Goal: Task Accomplishment & Management: Manage account settings

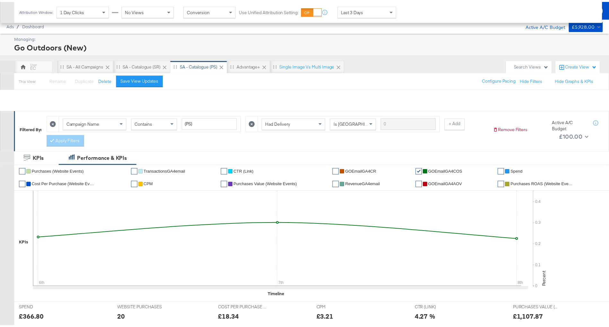
scroll to position [298, 0]
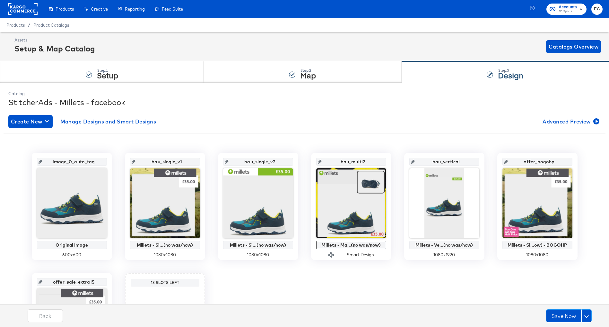
scroll to position [99, 0]
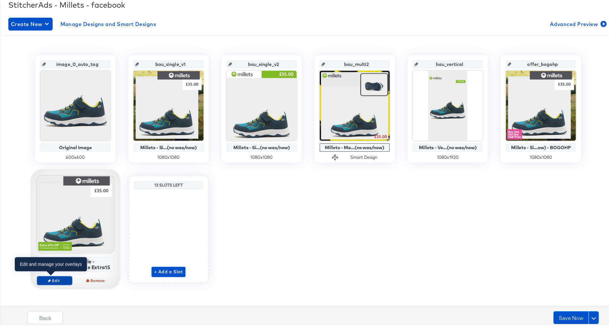
click at [48, 278] on span "Edit" at bounding box center [55, 278] width 30 height 5
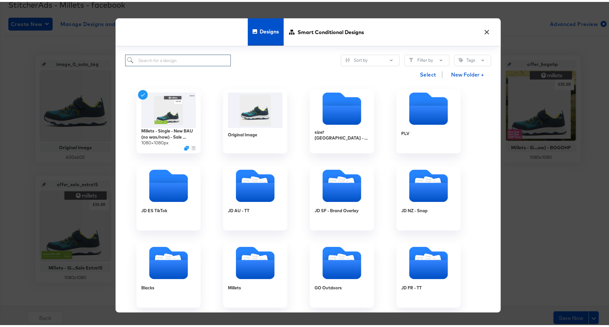
click at [185, 61] on input "search" at bounding box center [178, 59] width 106 height 12
type input "bl"
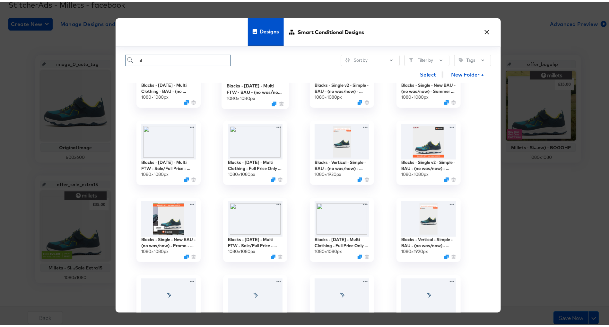
scroll to position [0, 0]
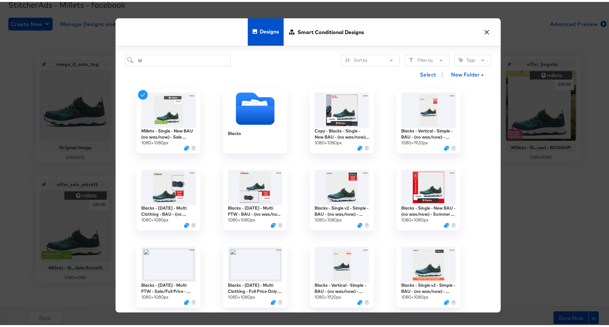
click at [484, 29] on button "×" at bounding box center [488, 29] width 12 height 12
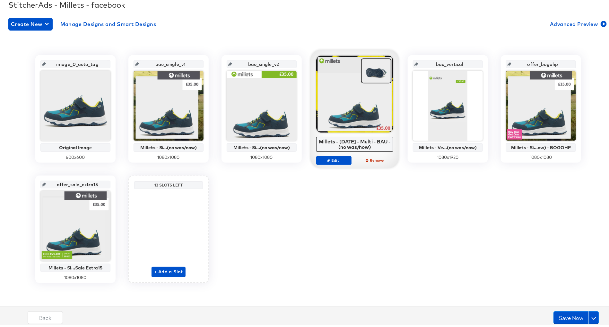
click at [386, 211] on div "image_0_auto_tag Original Image 600 x 600 bau_single_v1 Millets - Si...(no was/…" at bounding box center [309, 166] width 610 height 227
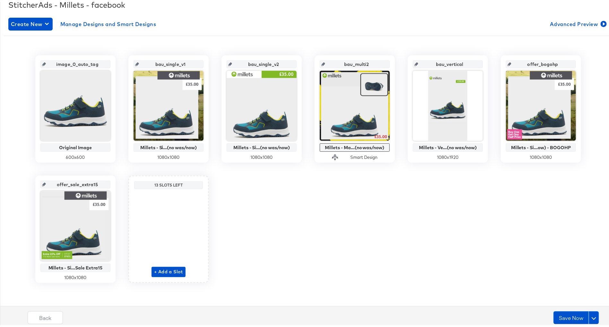
click at [161, 63] on input "bau_single_v1" at bounding box center [170, 59] width 63 height 17
click at [348, 60] on input "bau_multi2" at bounding box center [356, 59] width 63 height 17
click at [444, 64] on input "bau_vertical" at bounding box center [450, 59] width 63 height 17
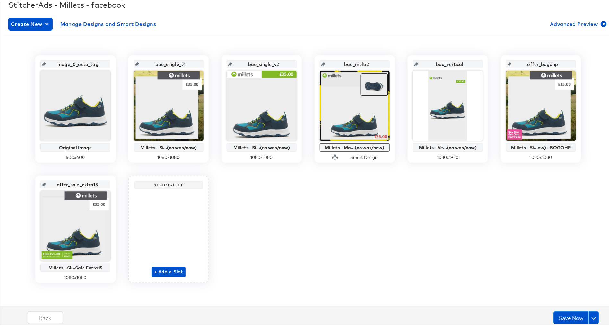
click at [444, 64] on input "bau_vertical" at bounding box center [450, 59] width 63 height 17
click at [537, 64] on input "offer_bogohp" at bounding box center [543, 59] width 63 height 17
click at [73, 182] on input "offer_sale_extra15" at bounding box center [77, 179] width 63 height 17
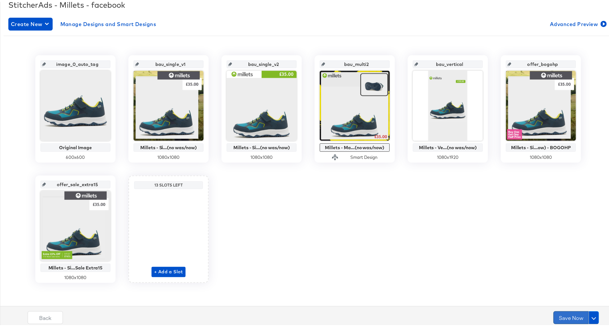
click at [554, 314] on button "Save Now" at bounding box center [571, 315] width 35 height 13
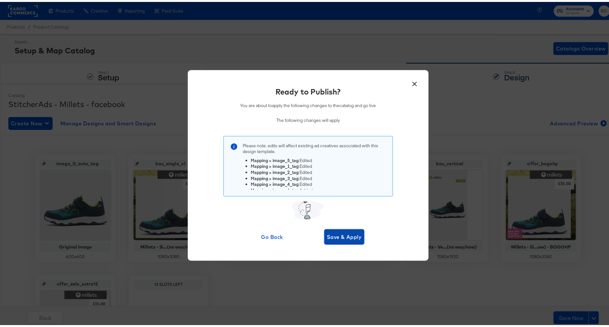
click at [331, 238] on span "Save & Apply" at bounding box center [344, 234] width 35 height 9
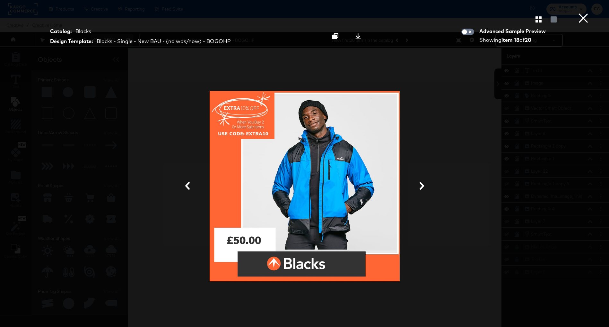
scroll to position [16, 0]
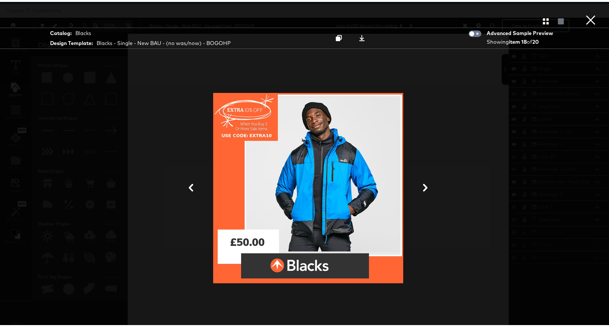
click at [585, 13] on button "×" at bounding box center [591, 6] width 13 height 13
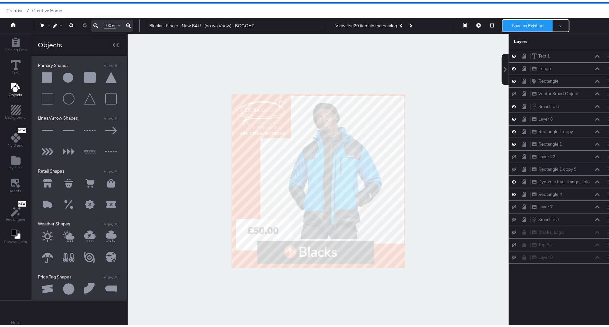
click at [506, 21] on button "Save as Existing" at bounding box center [528, 24] width 50 height 12
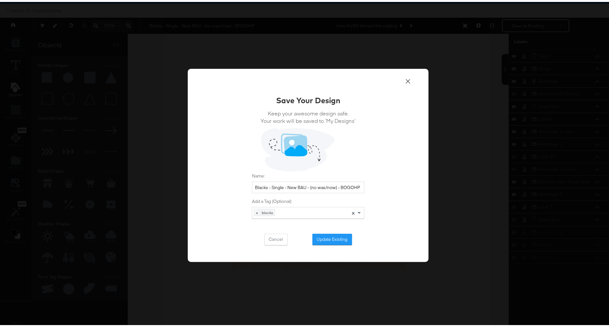
click at [331, 230] on div "Save Your Design Keep your awesome design safe. Your work will be saved to ‘My …" at bounding box center [308, 168] width 112 height 150
click at [331, 234] on button "Update Existing" at bounding box center [333, 238] width 40 height 12
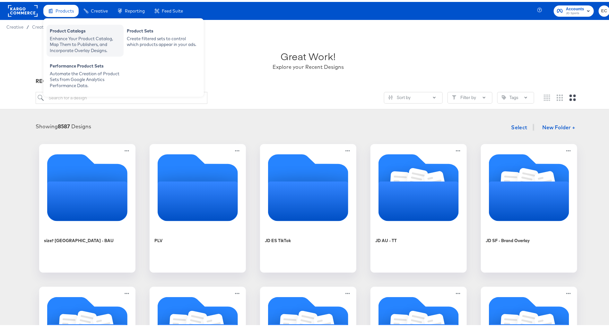
click at [72, 29] on div "Product Catalogs" at bounding box center [85, 30] width 71 height 8
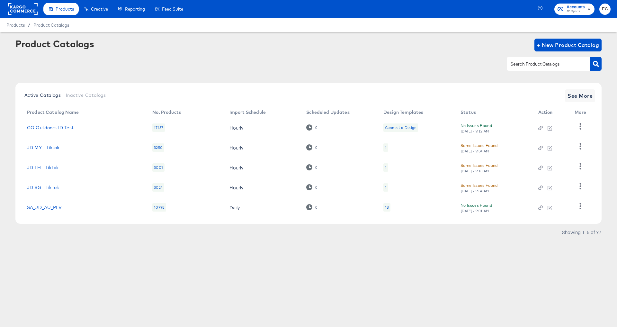
click at [517, 60] on div at bounding box center [549, 63] width 84 height 13
type input "bl"
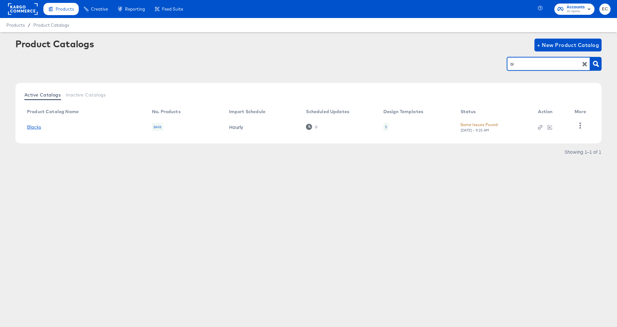
click at [38, 129] on link "Blacks" at bounding box center [34, 126] width 14 height 5
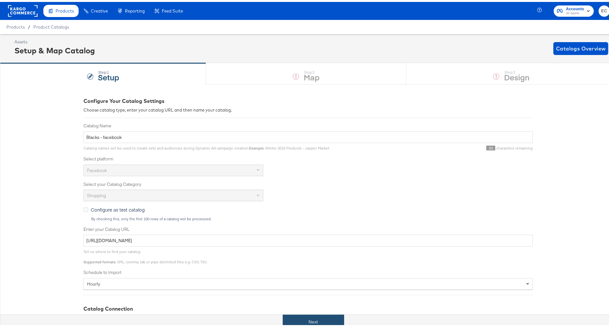
click at [309, 317] on button "Next" at bounding box center [313, 320] width 61 height 14
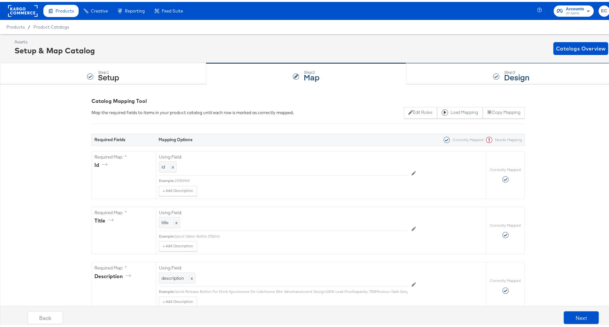
click at [437, 68] on div "Step: 3 Design" at bounding box center [512, 71] width 210 height 21
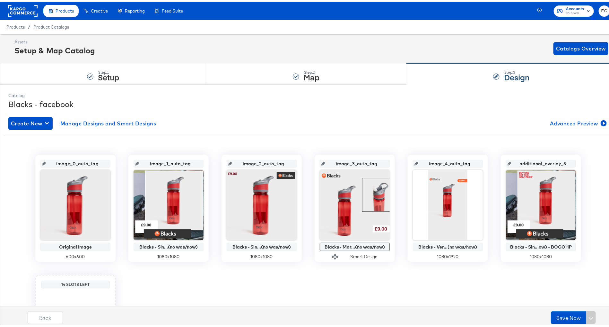
click at [170, 161] on input "image_1_auto_tag" at bounding box center [170, 158] width 63 height 17
click at [218, 269] on div "image_0_auto_tag Original Image 600 x 600 image_1_auto_tag Blacks - Sin...(no w…" at bounding box center [309, 266] width 610 height 227
click at [162, 161] on input "image_1_auto_tag" at bounding box center [170, 158] width 63 height 17
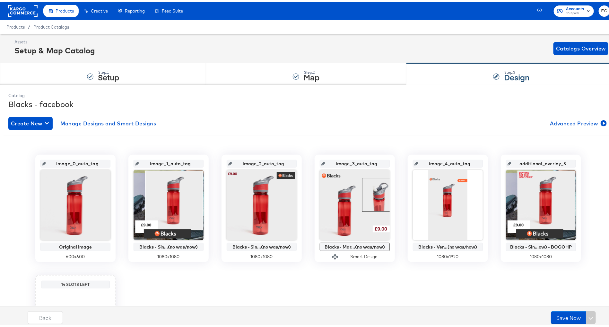
click at [162, 162] on input "image_1_auto_tag" at bounding box center [170, 158] width 63 height 17
type input "bau_single_v1"
click at [208, 296] on div "image_0_auto_tag Original Image 600 x 600 bau_single_v1 Blacks - Sin...(no was/…" at bounding box center [309, 266] width 610 height 227
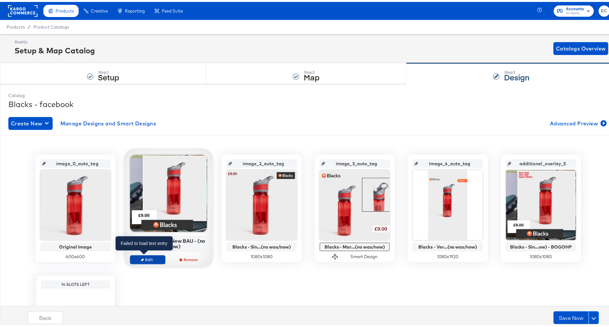
click at [152, 259] on span "Edit" at bounding box center [148, 257] width 30 height 5
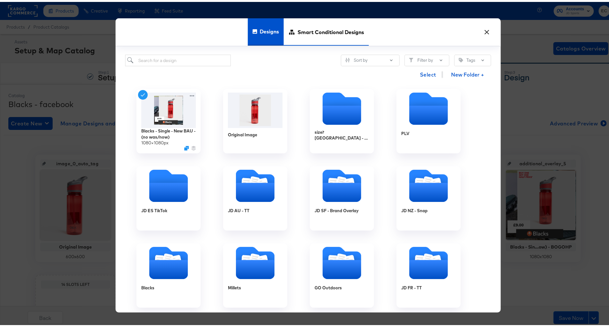
click at [307, 31] on span "Smart Conditional Designs" at bounding box center [331, 30] width 67 height 28
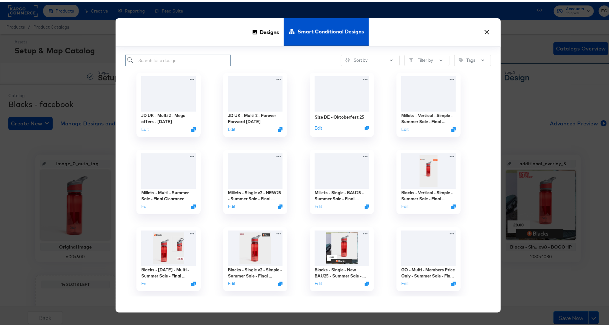
click at [179, 59] on input "search" at bounding box center [178, 59] width 106 height 12
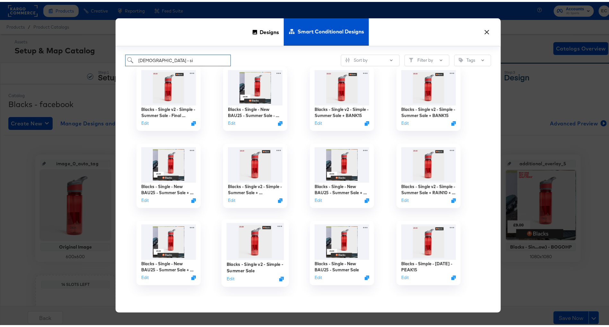
scroll to position [19, 0]
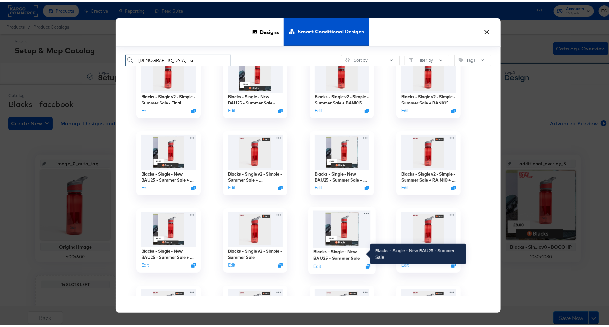
type input "blacks - si"
click at [328, 253] on div "Blacks - Single - New BAU25 - Summer Sale" at bounding box center [343, 253] width 58 height 13
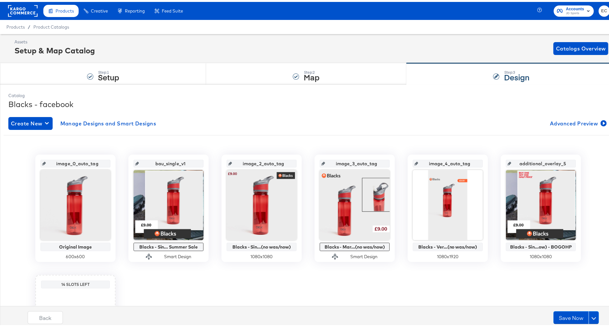
click at [204, 280] on div "image_0_auto_tag Original Image 600 x 600 bau_single_v1 Blacks - Sin... Summer …" at bounding box center [309, 266] width 610 height 227
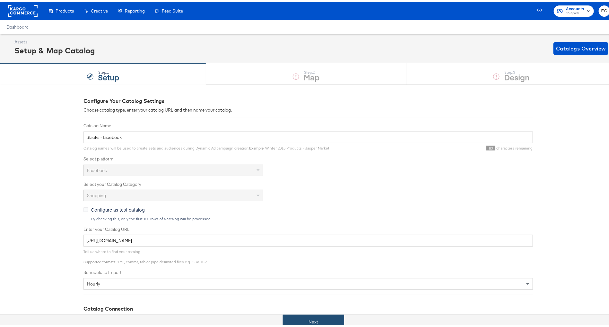
click at [295, 318] on button "Next" at bounding box center [313, 320] width 61 height 14
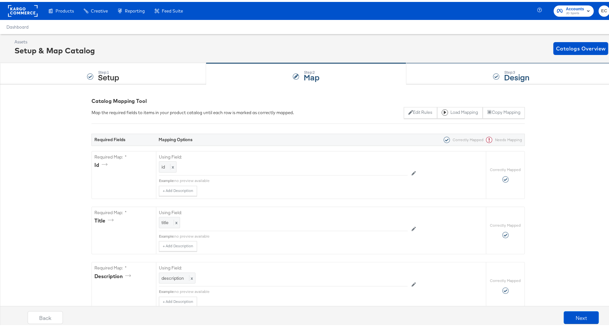
click at [484, 69] on div "Step: 3 Design" at bounding box center [512, 71] width 210 height 21
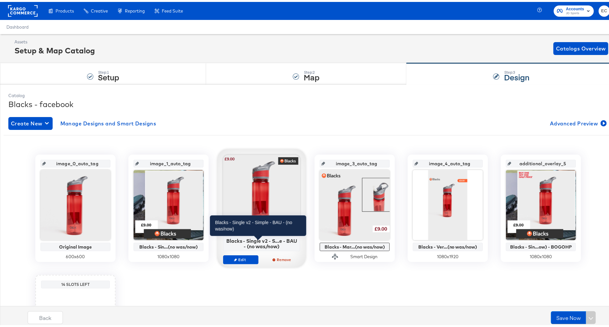
scroll to position [99, 0]
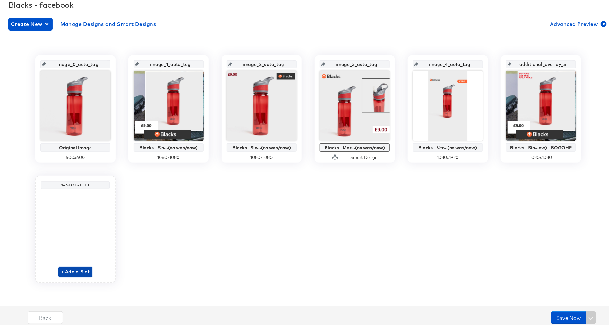
click at [72, 267] on span "+ Add a Slot" at bounding box center [75, 270] width 29 height 8
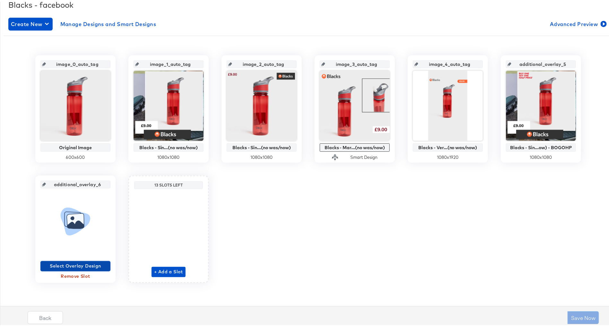
click at [67, 262] on span "Select Overlay Design" at bounding box center [75, 264] width 65 height 8
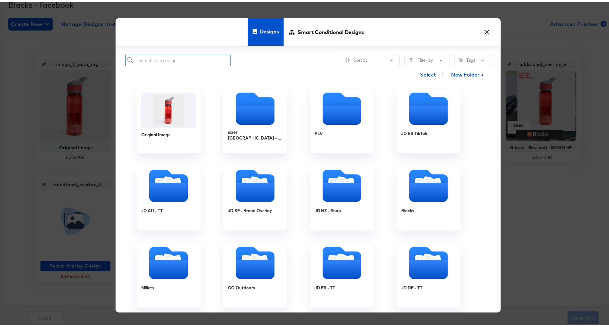
click at [186, 61] on input "search" at bounding box center [178, 59] width 106 height 12
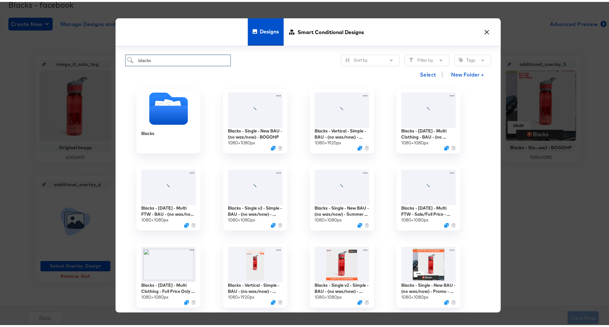
type input "blacks"
click at [295, 53] on div "blacks Sort by Filter by Tags" at bounding box center [308, 59] width 366 height 12
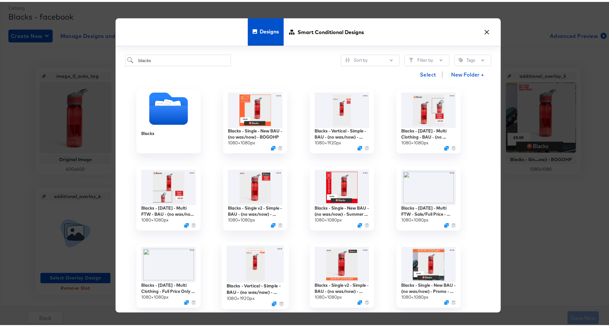
scroll to position [81, 0]
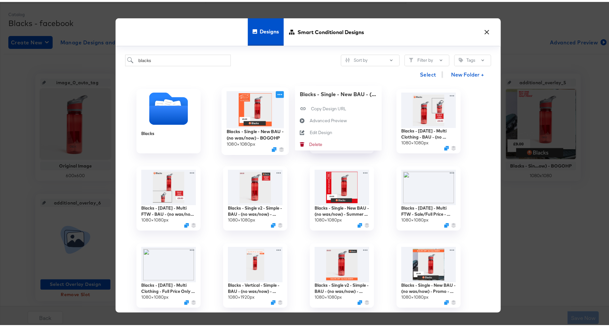
click at [276, 92] on icon at bounding box center [280, 92] width 8 height 7
click at [313, 91] on div "Blacks - Single - New BAU - (no was/now) - BOGOHP" at bounding box center [338, 92] width 77 height 7
click at [323, 89] on div "Blacks - Single - New BAU - (no was/now) - BOGOHP" at bounding box center [338, 92] width 77 height 7
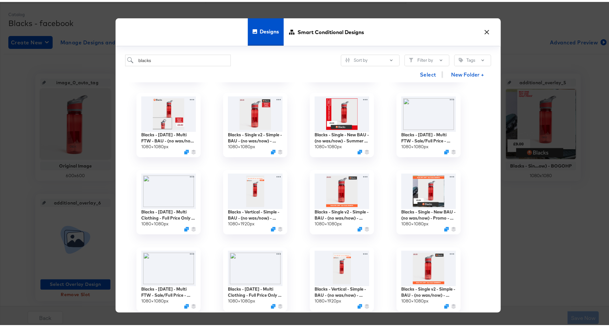
scroll to position [0, 0]
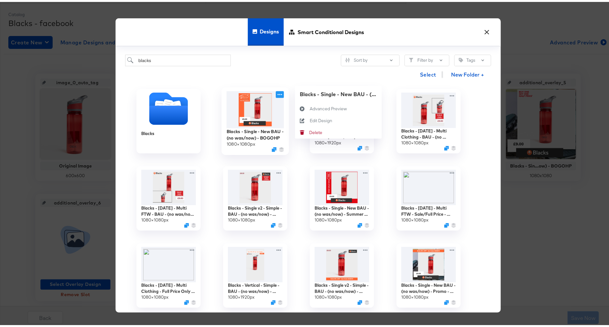
click at [279, 91] on icon at bounding box center [280, 92] width 8 height 7
click at [310, 130] on div "Edit Design Edit Design" at bounding box center [310, 130] width 0 height 0
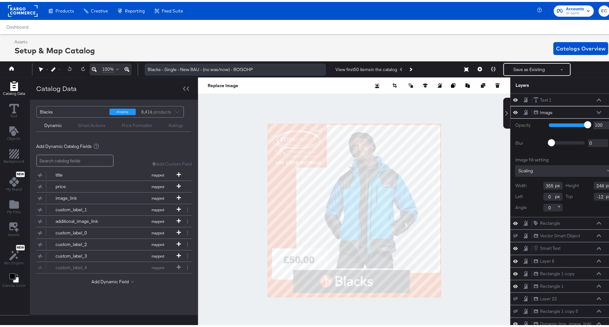
click at [243, 63] on input "Blacks - Single - New BAU - (no was/now) - BOGOHP" at bounding box center [235, 68] width 181 height 12
click at [243, 67] on input "Blacks - Single - New BAU - (no was/now) - BOGOHP" at bounding box center [235, 68] width 181 height 12
type input "Blacks - Single - New BAU - (no was/now) - Sale Extra10"
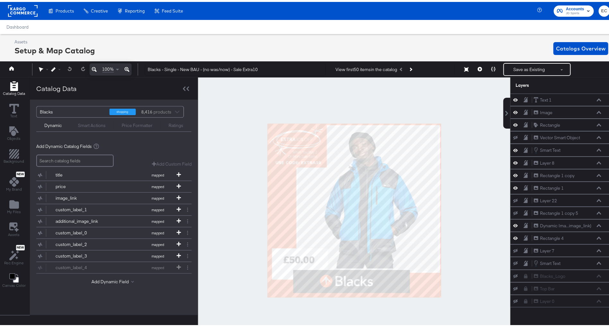
click at [209, 165] on div at bounding box center [354, 208] width 313 height 266
click at [522, 70] on button "Save as Existing" at bounding box center [529, 68] width 50 height 12
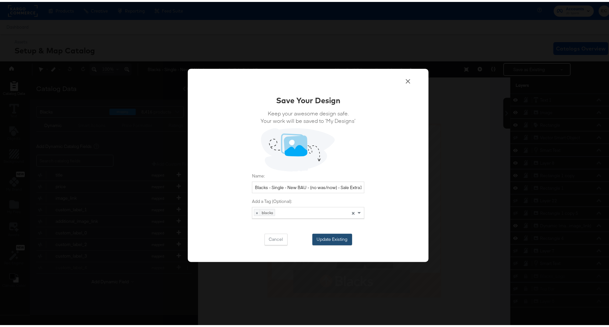
click at [339, 238] on button "Update Existing" at bounding box center [333, 238] width 40 height 12
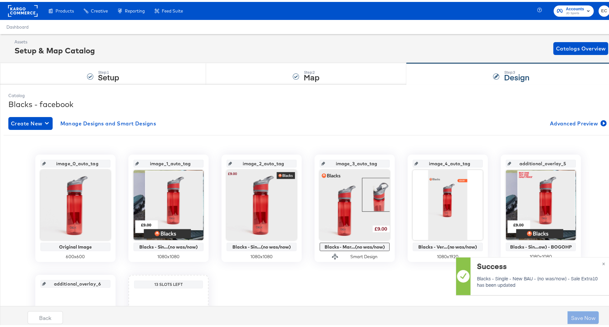
scroll to position [99, 0]
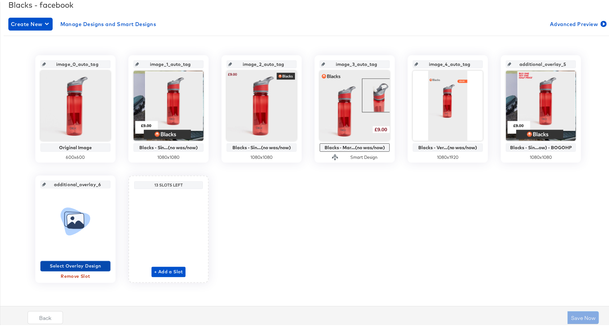
click at [59, 264] on span "Select Overlay Design" at bounding box center [75, 264] width 65 height 8
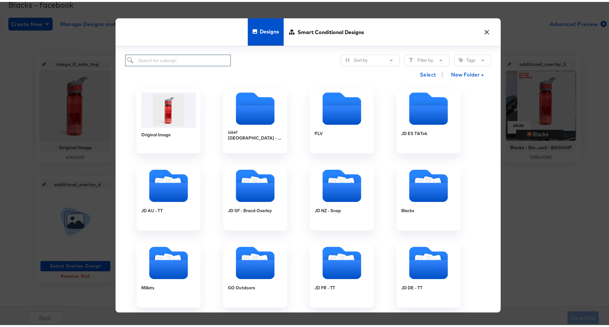
click at [190, 62] on input "search" at bounding box center [178, 59] width 106 height 12
type input "black"
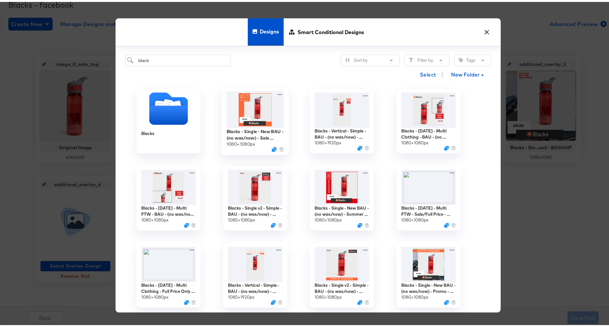
click at [259, 117] on img at bounding box center [256, 107] width 58 height 37
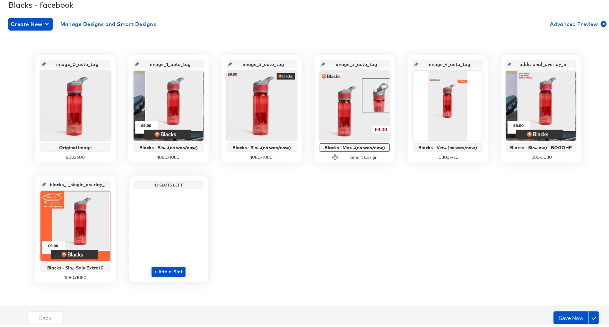
click at [278, 253] on div "image_0_auto_tag Original Image 600 x 600 image_1_auto_tag Blacks - Sin...(no w…" at bounding box center [309, 166] width 610 height 227
click at [174, 61] on input "image_1_auto_tag" at bounding box center [170, 59] width 63 height 17
paste input "bau_single_v1"
type input "bau_single_v1"
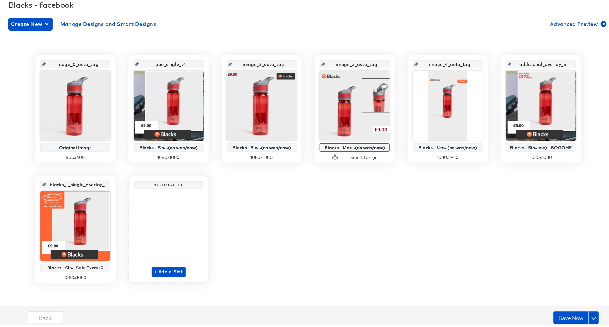
click at [263, 61] on input "image_2_auto_tag" at bounding box center [263, 59] width 63 height 17
type input "bau_single_v2"
click at [363, 60] on input "image_3_auto_tag" at bounding box center [356, 59] width 63 height 17
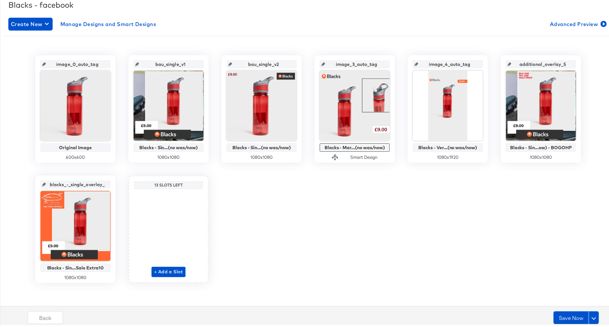
paste input "bau_multi2"
type input "bau_multi2"
click at [448, 62] on input "image_4_auto_tag" at bounding box center [450, 59] width 63 height 17
click at [432, 62] on input "image_4_auto_tag" at bounding box center [450, 59] width 63 height 17
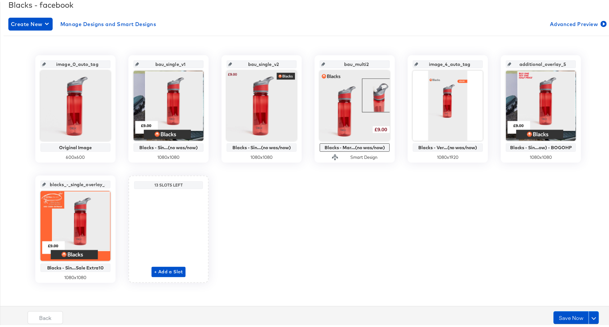
paste input "bau_vertical"
type input "bau_vertical"
click at [525, 62] on input "additional_overlay_5" at bounding box center [543, 59] width 63 height 17
paste input "offer_bogohp"
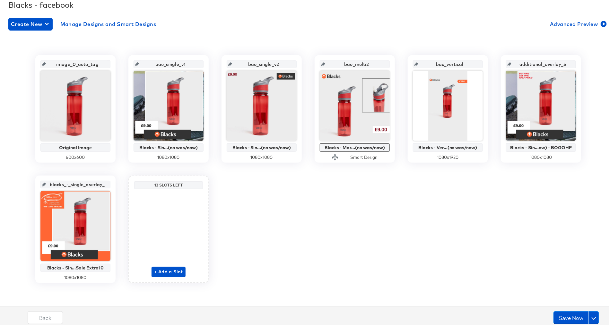
type input "offer_bogohp"
click at [71, 180] on input "blacks_-_single_overlay_6" at bounding box center [77, 179] width 63 height 17
paste input "offer_sale_extra15"
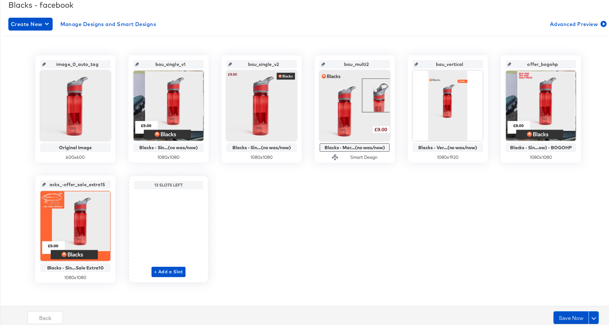
click at [71, 180] on input "blacks_-offer_sale_extra15" at bounding box center [77, 179] width 63 height 17
paste input "text"
type input "offer_sale_extra15"
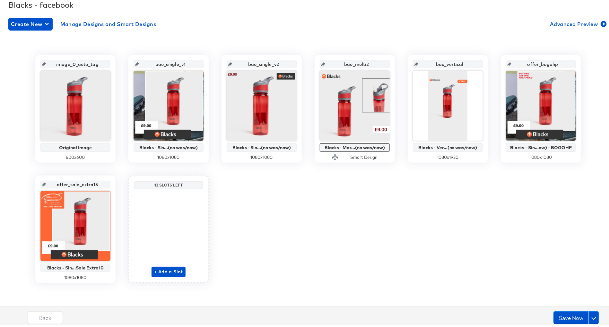
scroll to position [0, 0]
click at [248, 203] on div "image_0_auto_tag Original Image 600 x 600 bau_single_v1 Blacks - Sin...(no was/…" at bounding box center [309, 166] width 610 height 227
click at [557, 318] on button "Save Now" at bounding box center [571, 315] width 35 height 13
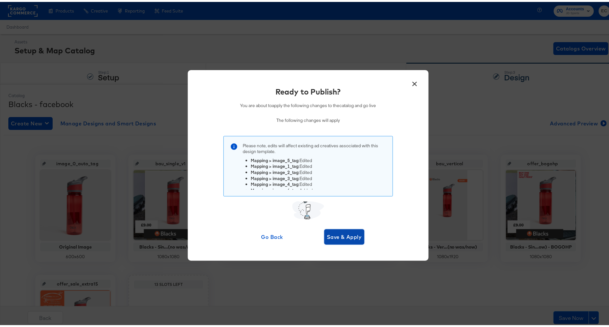
click at [348, 237] on span "Save & Apply" at bounding box center [344, 234] width 35 height 9
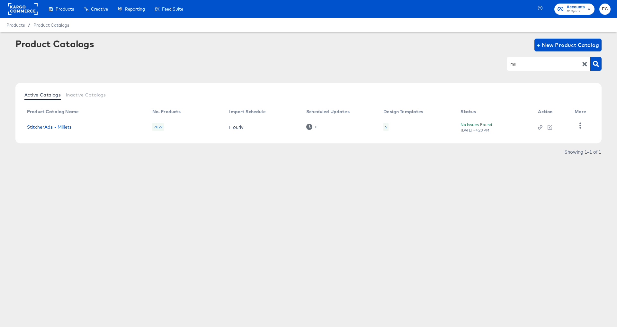
click at [13, 13] on rect at bounding box center [23, 9] width 30 height 12
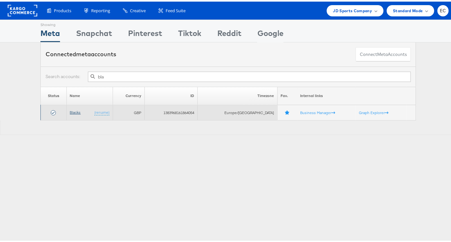
type input "bla"
click at [74, 109] on link "Blacks" at bounding box center [75, 110] width 11 height 5
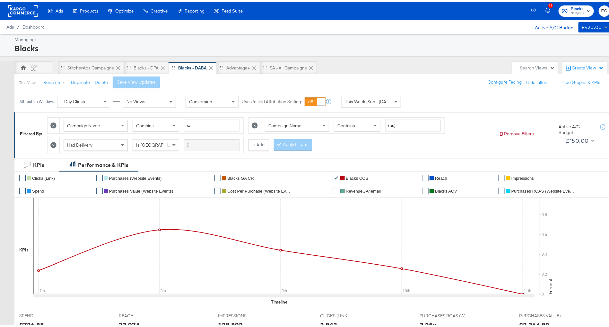
click at [232, 57] on div "Managing: Blacks EC StitcherAds Campaigns Blacks - DPA Blacks - DABA Advantage+…" at bounding box center [308, 273] width 617 height 483
click at [230, 62] on div "Advantage+" at bounding box center [238, 65] width 43 height 13
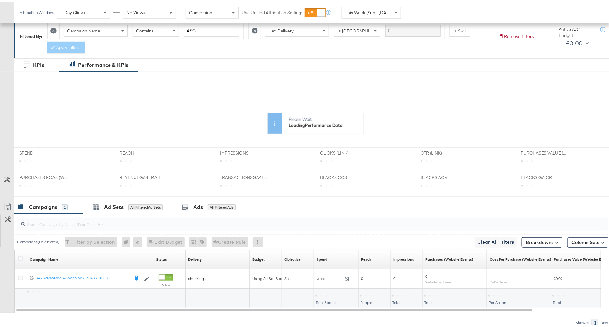
scroll to position [120, 0]
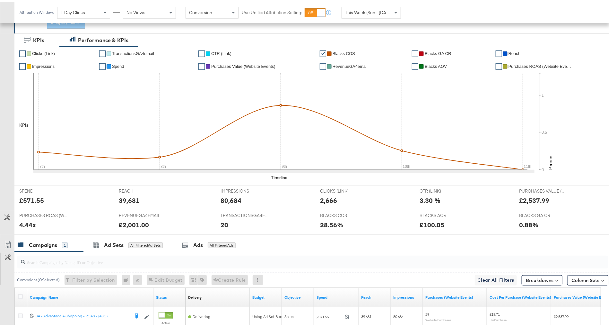
click at [194, 174] on div "7th 8th 9th 10th 11th" at bounding box center [283, 124] width 501 height 106
click at [202, 238] on div "Ads All Filtered Ads" at bounding box center [210, 243] width 75 height 14
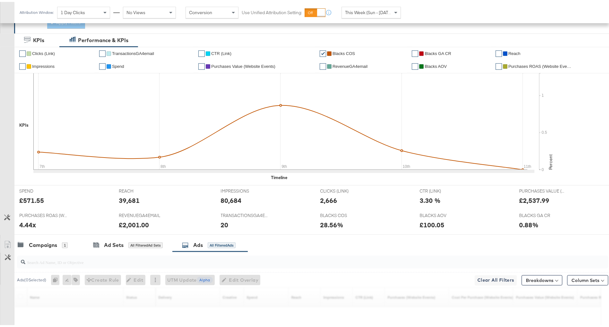
scroll to position [201, 0]
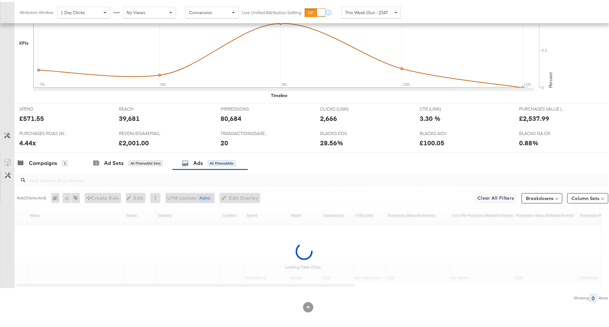
click at [156, 174] on input "search" at bounding box center [289, 175] width 529 height 13
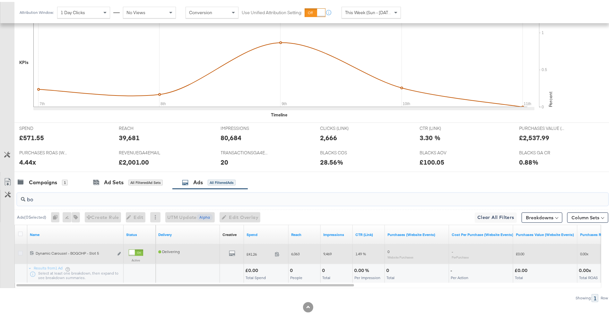
type input "bo"
click at [20, 249] on icon at bounding box center [20, 251] width 5 height 5
click at [0, 0] on input "checkbox" at bounding box center [0, 0] width 0 height 0
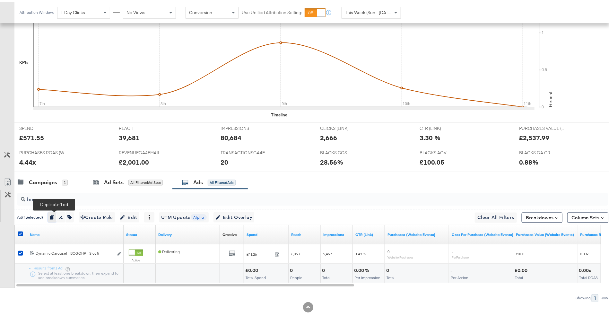
click at [54, 216] on icon "button" at bounding box center [52, 215] width 4 height 4
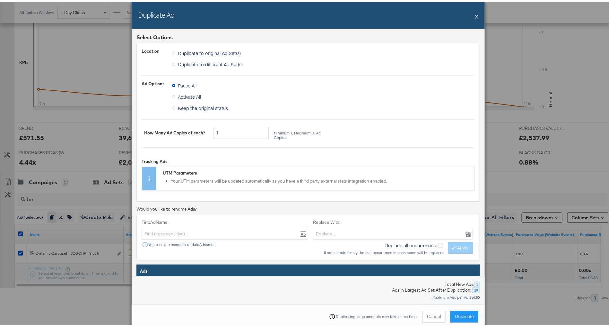
scroll to position [150, 0]
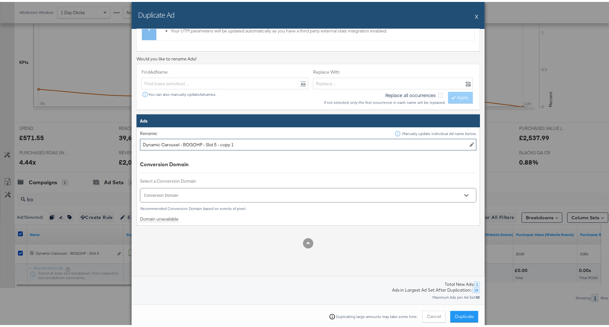
drag, startPoint x: 213, startPoint y: 141, endPoint x: 288, endPoint y: 142, distance: 75.2
click at [288, 142] on input "Dynamic Carousel - BOGOHP - Slot 5 - copy 1" at bounding box center [308, 143] width 337 height 12
click at [188, 142] on input "Dynamic Carousel - BOGOHP - Slot 6" at bounding box center [308, 143] width 337 height 12
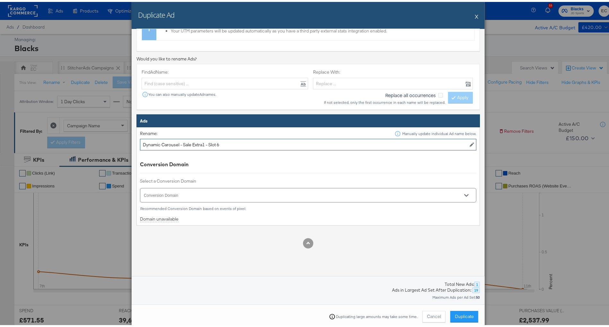
scroll to position [182, 0]
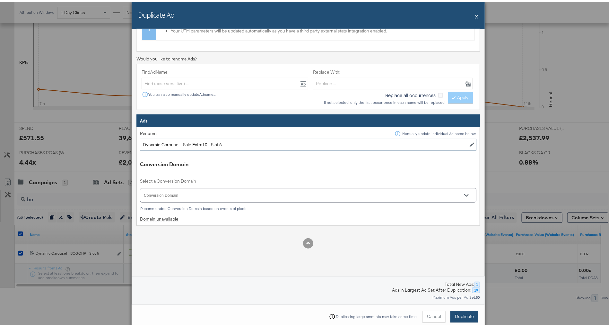
type input "Dynamic Carousel - Sale Extra10 - Slot 6"
click at [466, 316] on span "Duplicate" at bounding box center [464, 314] width 19 height 6
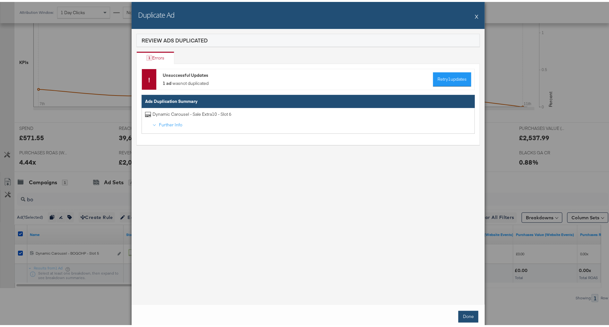
click at [459, 311] on button "Done" at bounding box center [469, 315] width 20 height 12
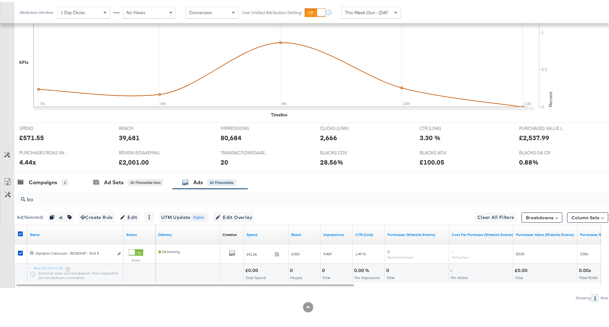
click at [62, 198] on input "bo" at bounding box center [289, 195] width 529 height 13
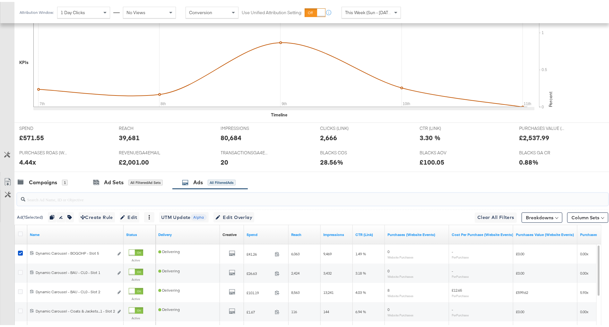
scroll to position [298, 0]
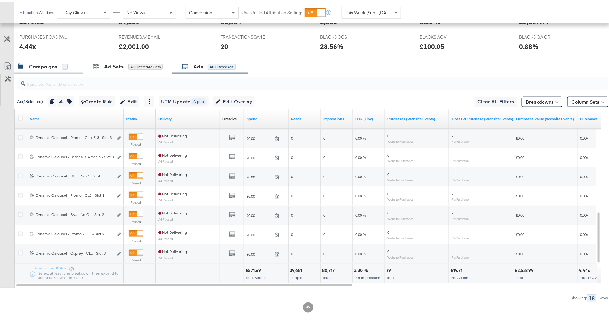
click at [42, 65] on div "Campaigns" at bounding box center [43, 64] width 28 height 7
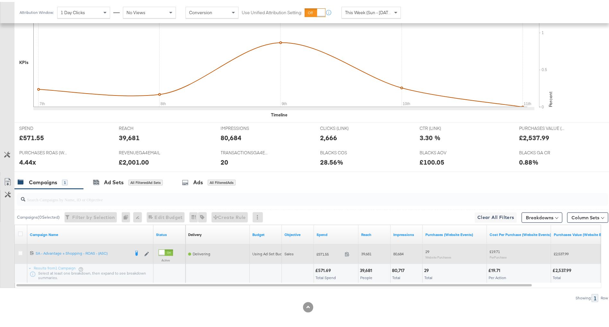
click at [77, 246] on div "6629288389623 SA - Advantage + Shopping - ROAS - (ASC) SA - Advantage + Shoppin…" at bounding box center [90, 252] width 126 height 12
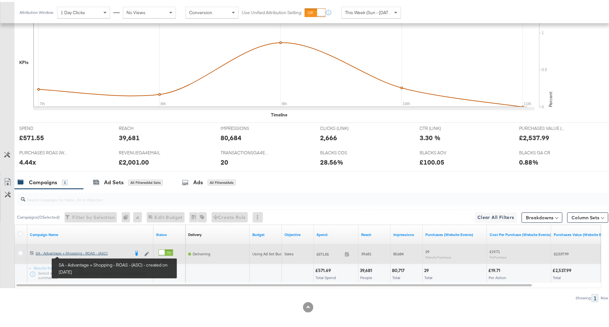
click at [76, 253] on link "SA - Advantage + Shopping - ROAS - (ASC) SA - Advantage + Shopping - ROAS - (AS…" at bounding box center [83, 252] width 94 height 6
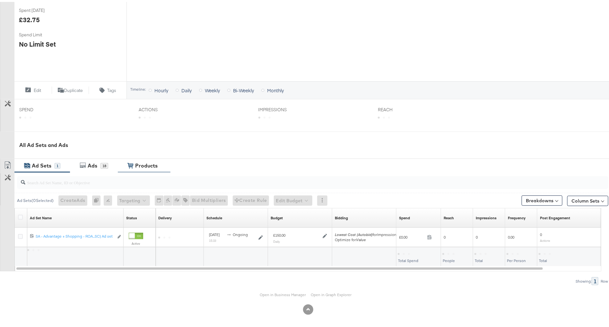
scroll to position [144, 0]
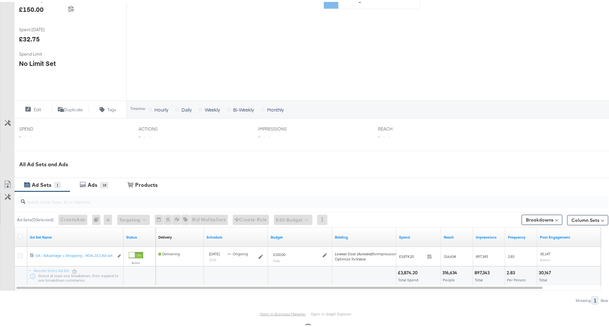
click at [267, 309] on link "Open in Business Manager" at bounding box center [283, 311] width 46 height 5
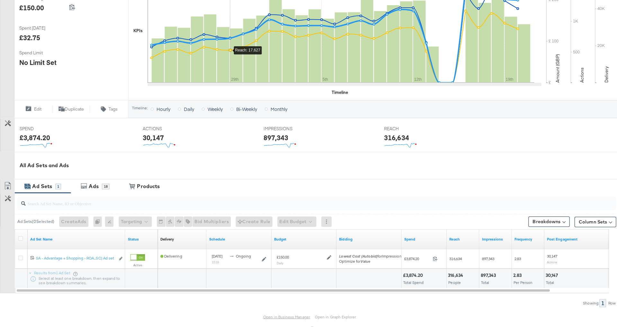
scroll to position [0, 0]
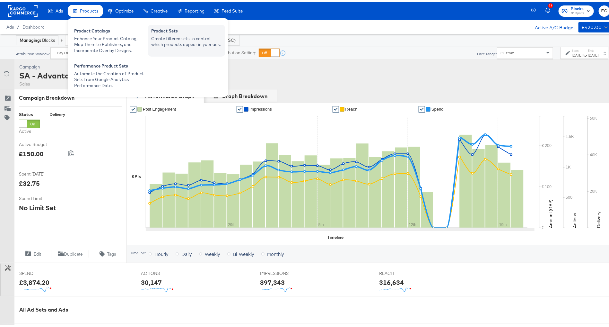
click at [200, 44] on div "Create filtered sets to control which products appear in your ads." at bounding box center [186, 40] width 71 height 12
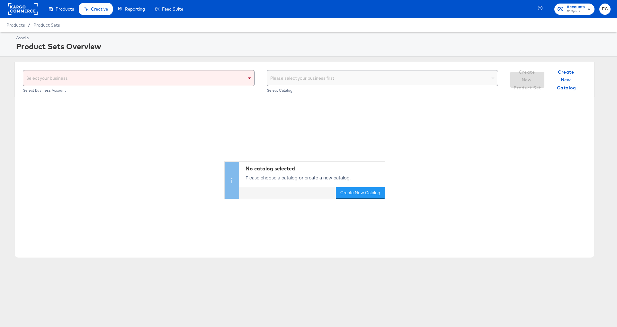
click at [173, 82] on div "Select your business" at bounding box center [138, 77] width 231 height 15
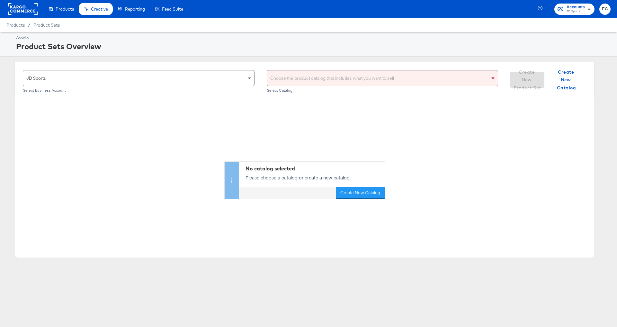
click at [333, 90] on div "Select Catalog" at bounding box center [383, 90] width 232 height 4
click at [338, 83] on div "Choose the product catalog that includes what you want to sell" at bounding box center [382, 77] width 231 height 15
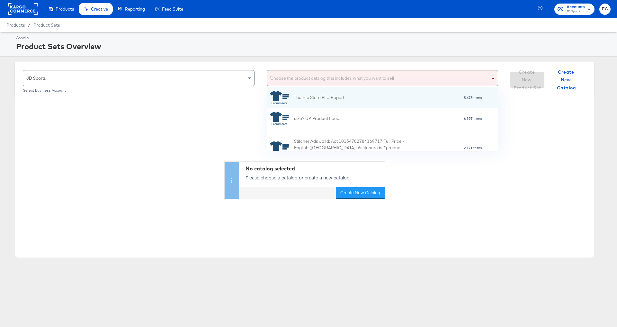
scroll to position [11, 224]
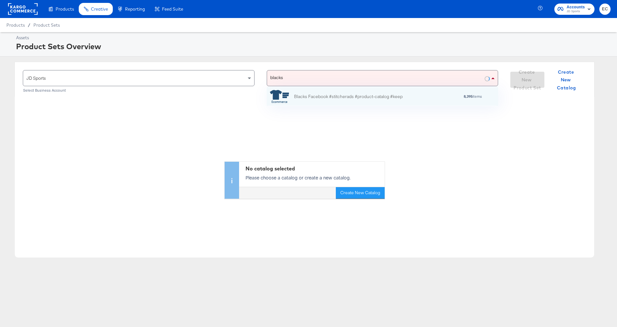
type input "blacks"
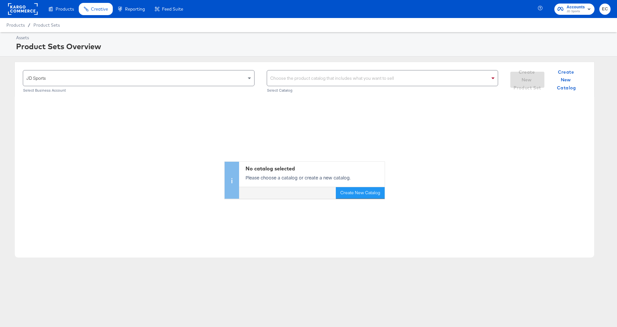
click at [341, 76] on div "Choose the product catalog that includes what you want to sell" at bounding box center [382, 77] width 231 height 15
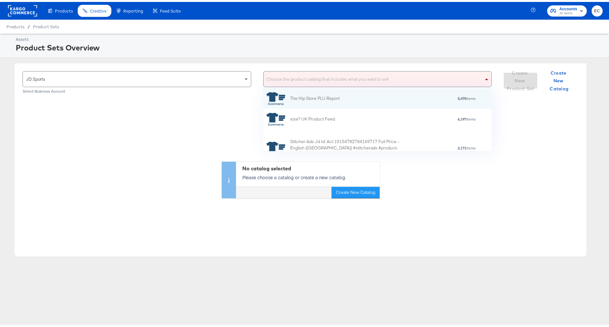
scroll to position [56, 224]
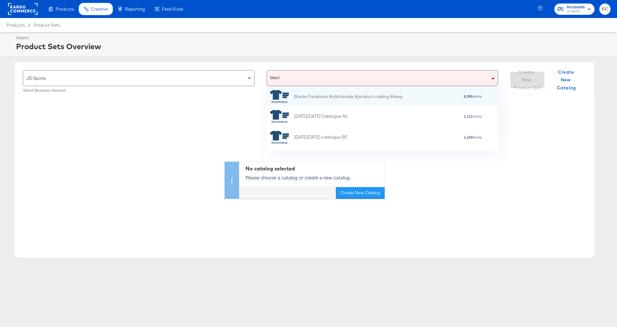
type input "blacks"
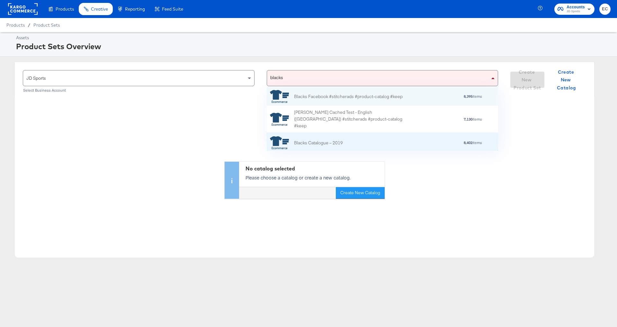
click at [355, 141] on div "8,402 items" at bounding box center [412, 143] width 139 height 4
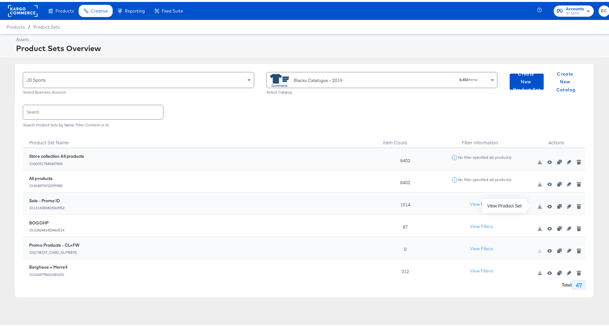
click at [548, 204] on icon "button" at bounding box center [550, 205] width 4 height 4
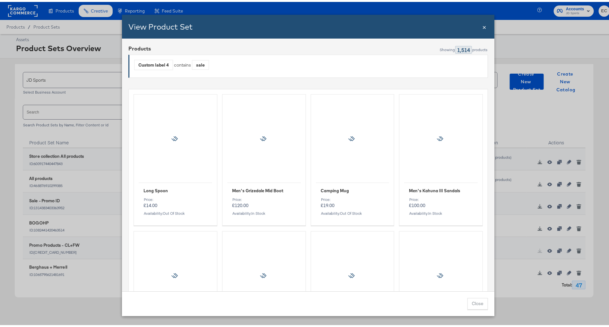
click at [483, 26] on span "×" at bounding box center [485, 24] width 4 height 9
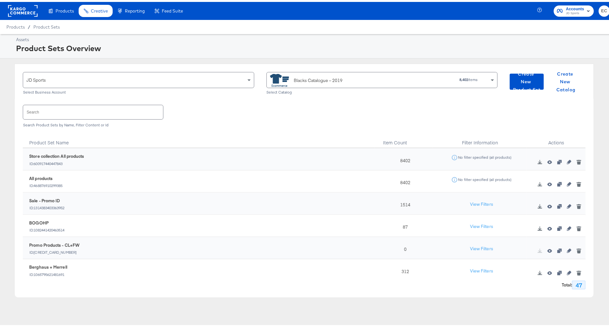
click at [346, 74] on div "Blacks Catalogue – 2019" at bounding box center [334, 78] width 129 height 13
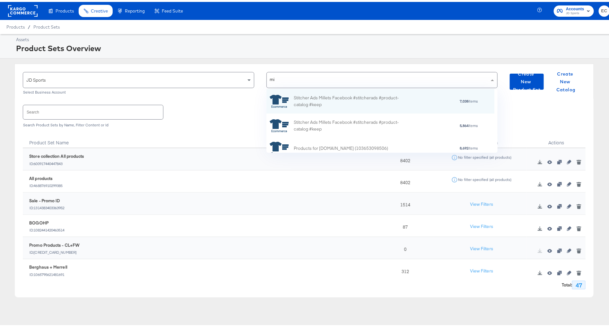
type input "mil"
click at [355, 95] on div "Stitcher Ads Millets Facebook #stitcherads #product-catalog #keep" at bounding box center [350, 99] width 112 height 13
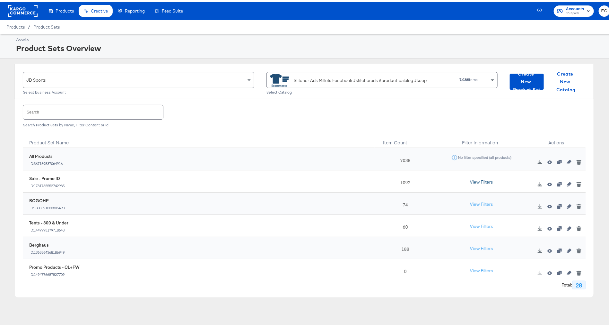
click at [471, 179] on button "View Filters" at bounding box center [482, 180] width 32 height 12
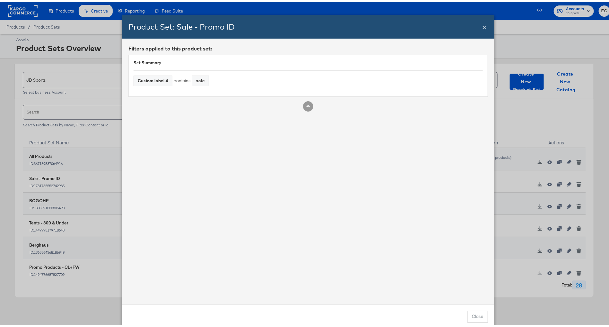
click at [483, 25] on span "×" at bounding box center [485, 24] width 4 height 9
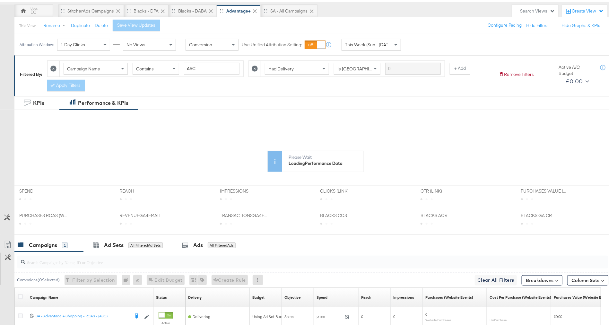
scroll to position [120, 0]
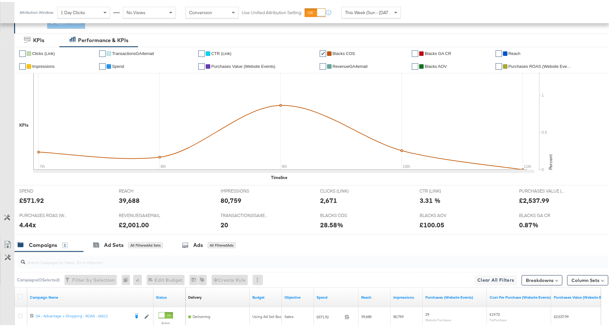
click at [218, 183] on div "IMPRESSIONS IMPRESSIONS 80,759" at bounding box center [266, 195] width 100 height 24
click at [226, 240] on div "All Filtered Ads" at bounding box center [222, 243] width 28 height 6
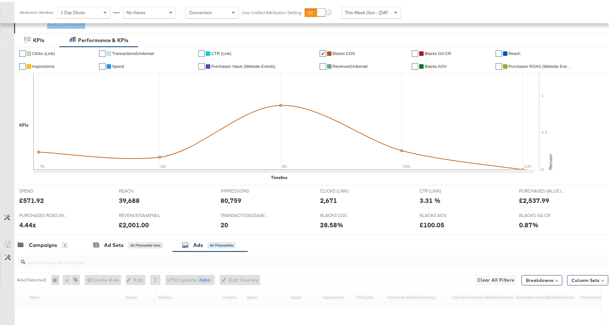
click at [200, 255] on input "search" at bounding box center [289, 257] width 529 height 13
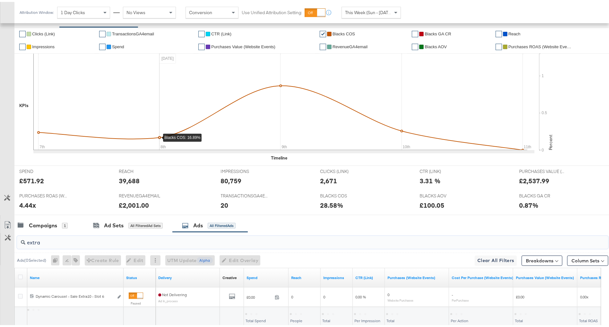
scroll to position [182, 0]
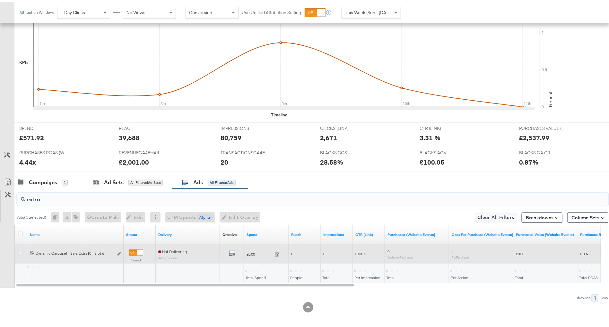
type input "extra"
click at [20, 249] on icon at bounding box center [20, 251] width 5 height 5
click at [0, 0] on input "checkbox" at bounding box center [0, 0] width 0 height 0
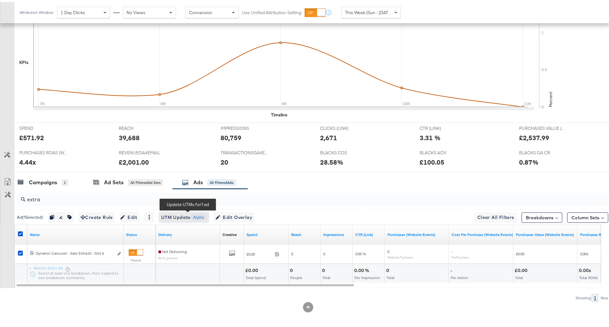
click at [201, 214] on span "Alpha" at bounding box center [199, 215] width 16 height 6
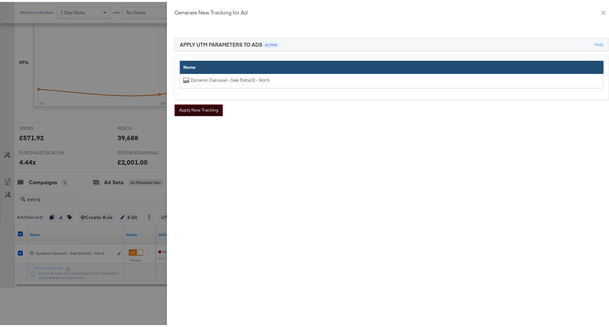
click at [199, 111] on button "Apply New Tracking" at bounding box center [199, 108] width 48 height 12
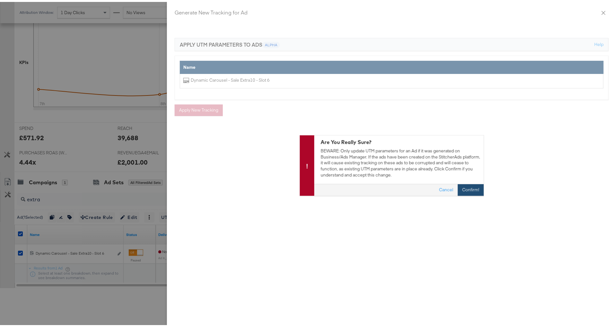
click at [468, 189] on button "Confirm!" at bounding box center [471, 188] width 26 height 12
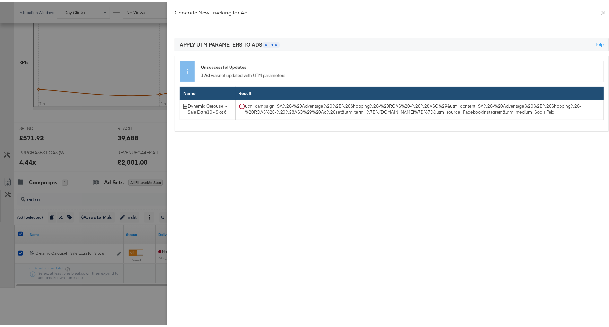
click at [601, 8] on icon "close" at bounding box center [603, 10] width 5 height 5
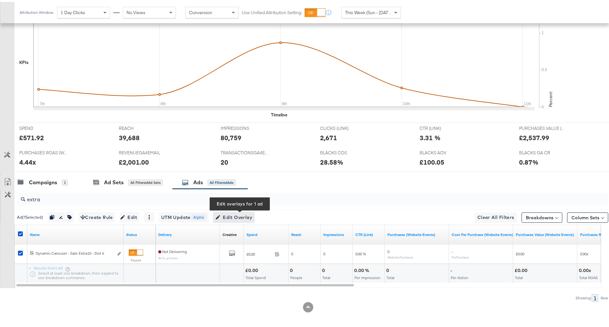
click at [248, 214] on span "Edit Overlay Edit overlays for 1 ad" at bounding box center [234, 215] width 37 height 8
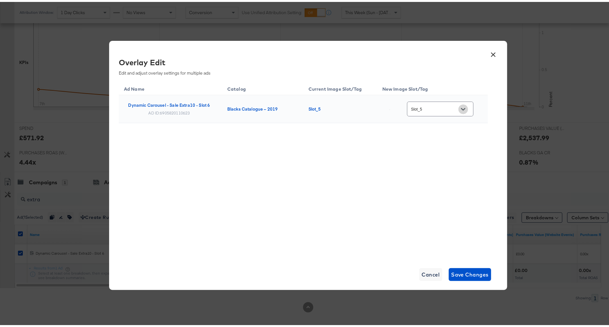
click at [459, 107] on button "Open" at bounding box center [464, 107] width 10 height 10
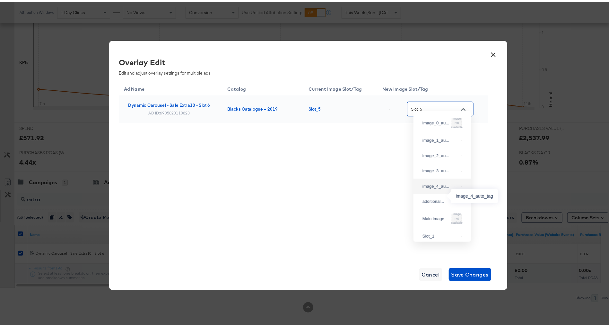
scroll to position [21, 0]
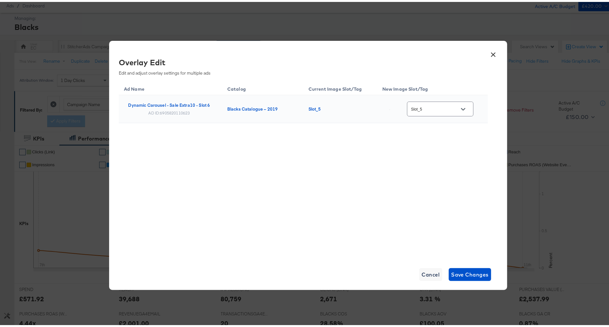
click at [493, 51] on button "×" at bounding box center [494, 51] width 12 height 12
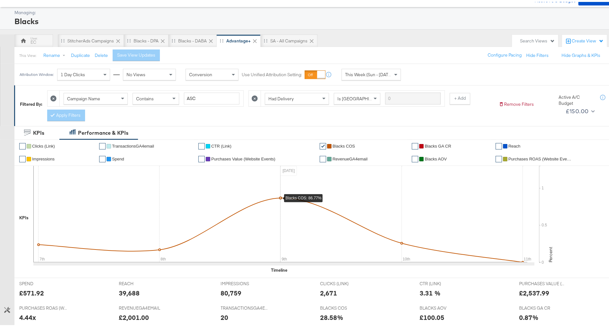
scroll to position [182, 0]
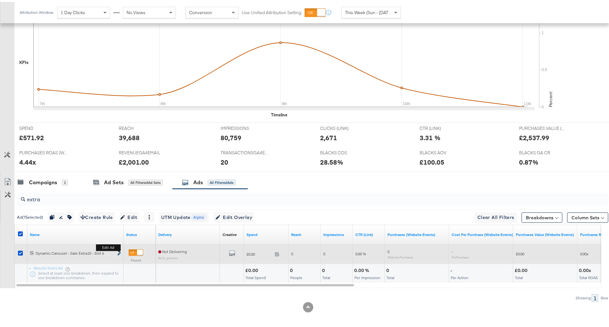
click at [120, 251] on icon "link" at bounding box center [119, 252] width 3 height 4
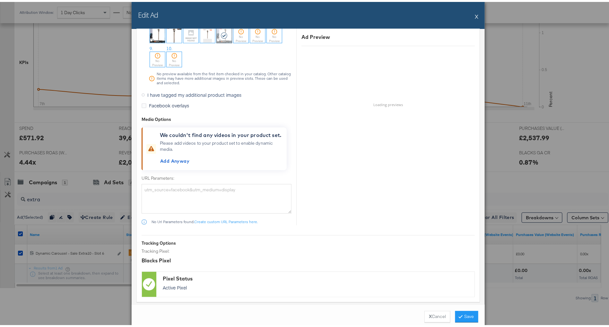
scroll to position [728, 0]
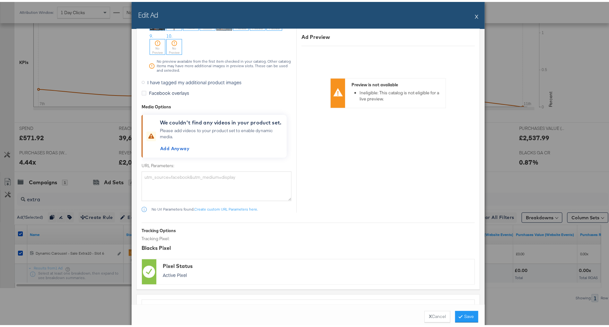
click at [475, 16] on button "X" at bounding box center [477, 14] width 4 height 13
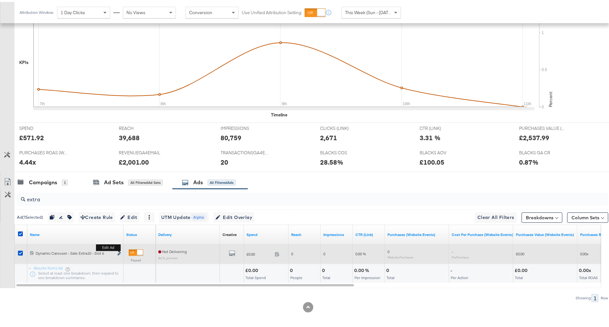
click at [119, 250] on icon "link" at bounding box center [119, 252] width 3 height 4
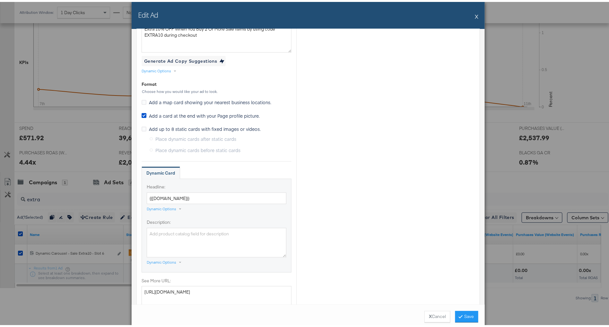
scroll to position [598, 0]
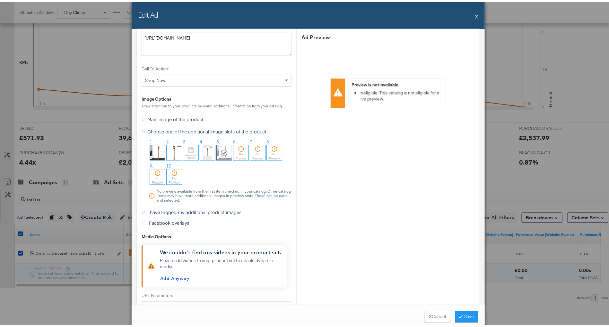
click at [158, 208] on span "I have tagged my additional product images" at bounding box center [194, 210] width 94 height 6
click at [0, 0] on input "I have tagged my additional product images" at bounding box center [0, 0] width 0 height 0
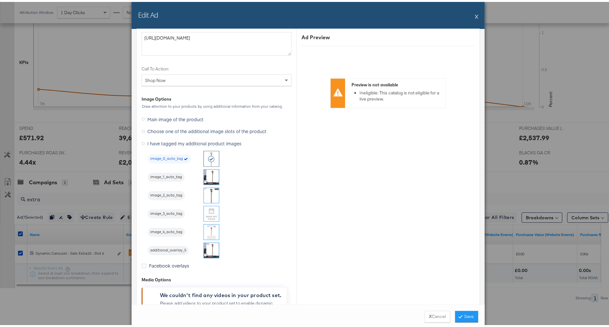
scroll to position [519, 0]
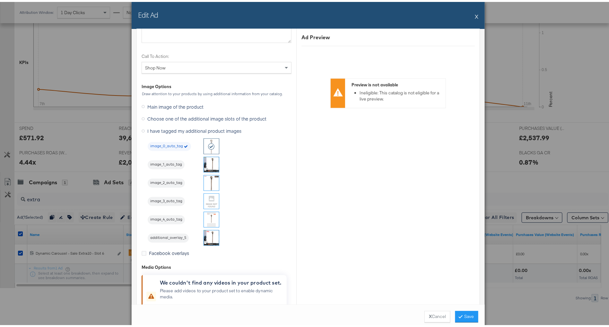
click at [169, 114] on span "Choose one of the additional image slots of the product" at bounding box center [206, 117] width 119 height 6
click at [0, 0] on input "Choose one of the additional image slots of the product" at bounding box center [0, 0] width 0 height 0
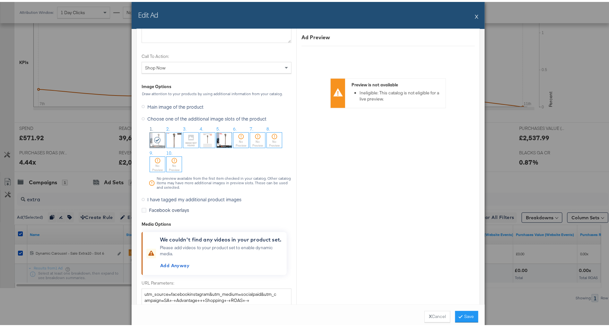
click at [238, 135] on icon at bounding box center [241, 134] width 6 height 6
click at [470, 315] on button "Save" at bounding box center [467, 315] width 23 height 12
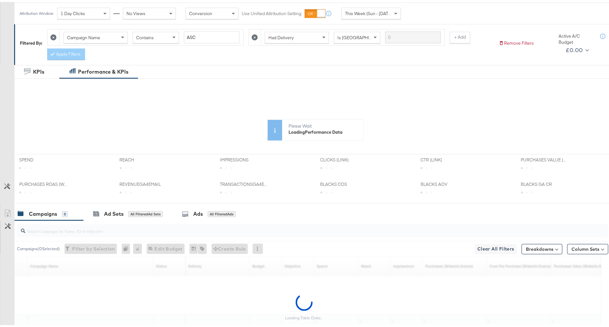
scroll to position [120, 0]
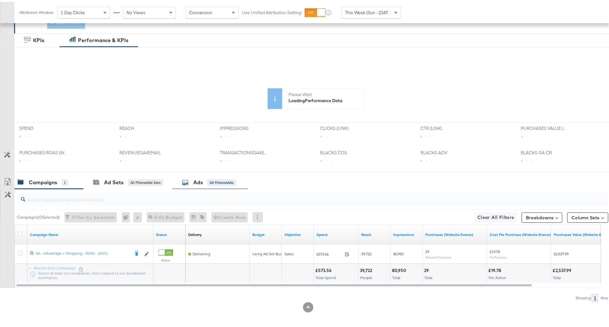
click at [205, 177] on div "Ads All Filtered Ads" at bounding box center [209, 180] width 54 height 7
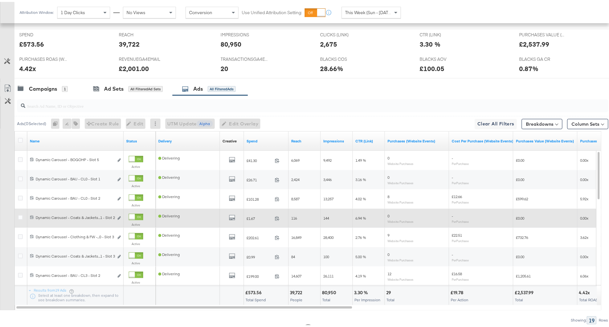
scroll to position [274, 0]
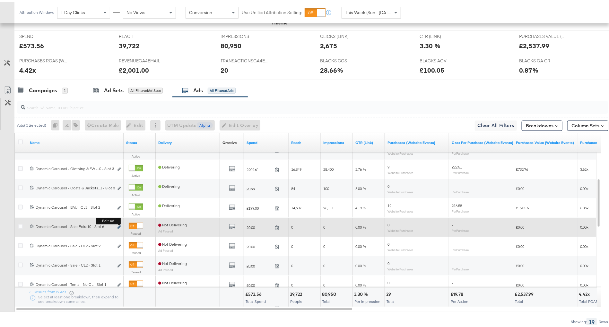
click at [120, 223] on icon "link" at bounding box center [119, 225] width 3 height 4
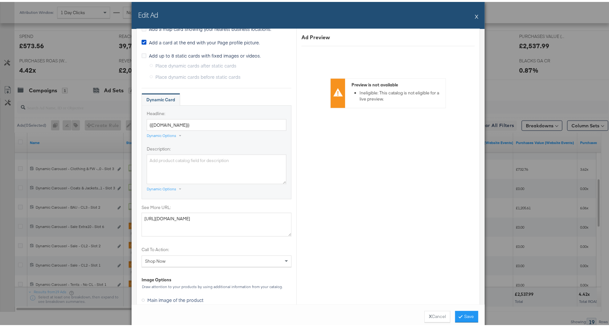
scroll to position [647, 0]
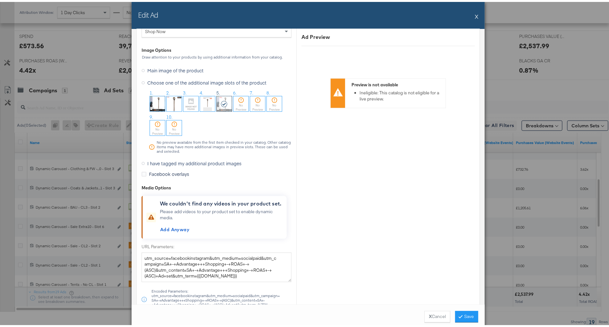
click at [237, 101] on div "No Preview" at bounding box center [241, 105] width 15 height 8
click at [173, 160] on span "I have tagged my additional product images" at bounding box center [194, 161] width 94 height 6
click at [0, 0] on input "I have tagged my additional product images" at bounding box center [0, 0] width 0 height 0
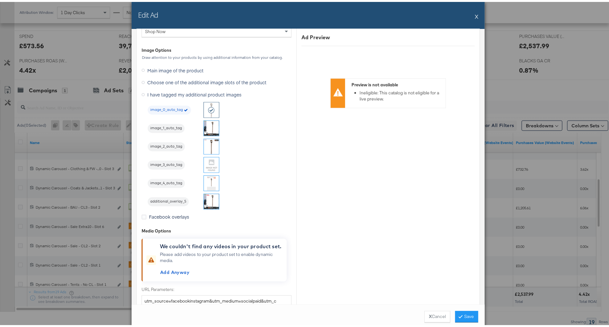
scroll to position [576, 0]
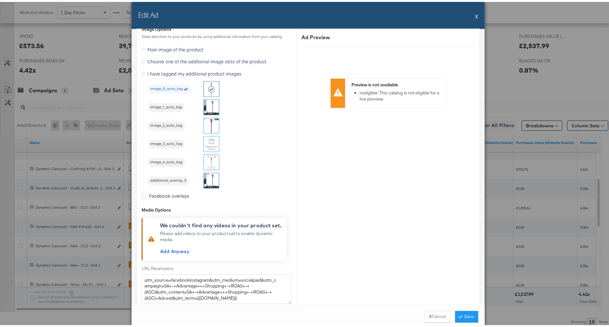
click at [475, 12] on button "X" at bounding box center [477, 14] width 4 height 13
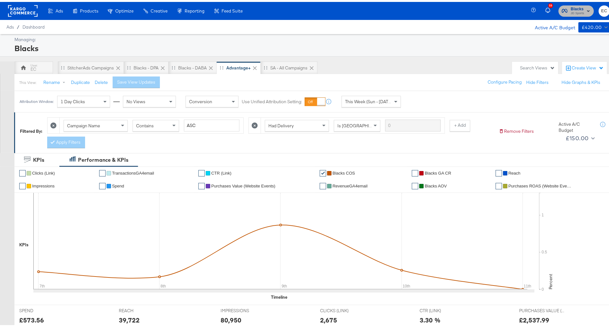
click at [571, 8] on span "Blacks" at bounding box center [577, 7] width 13 height 7
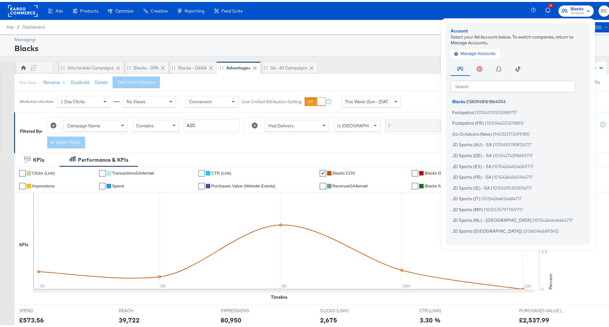
click at [467, 82] on input "text" at bounding box center [513, 84] width 125 height 12
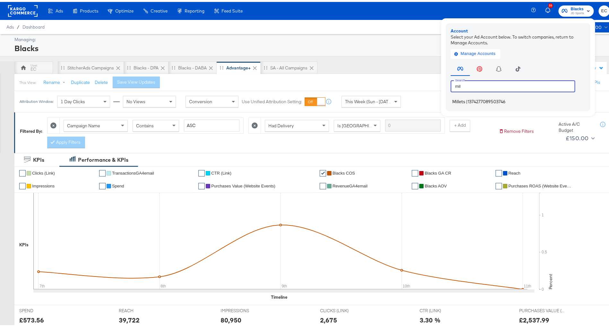
type input "mil"
click at [468, 99] on span "1374277089503746" at bounding box center [487, 99] width 38 height 5
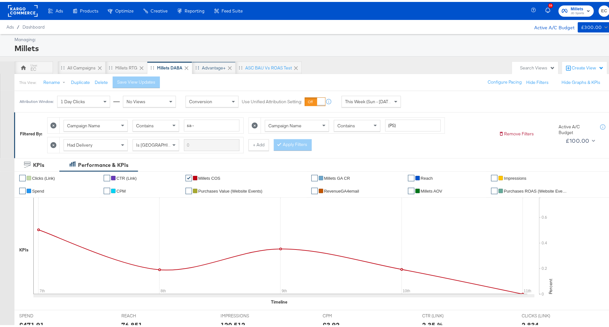
click at [217, 67] on div "Advantage+" at bounding box center [214, 66] width 24 height 6
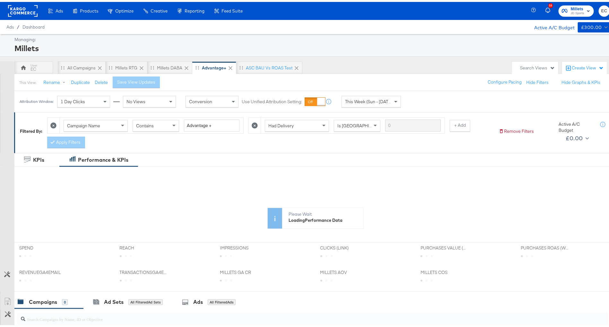
scroll to position [64, 0]
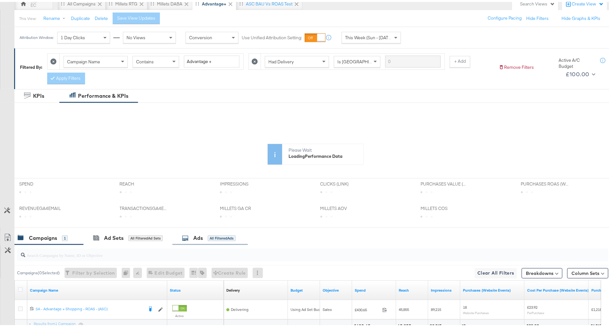
click at [222, 234] on div "All Filtered Ads" at bounding box center [222, 236] width 28 height 6
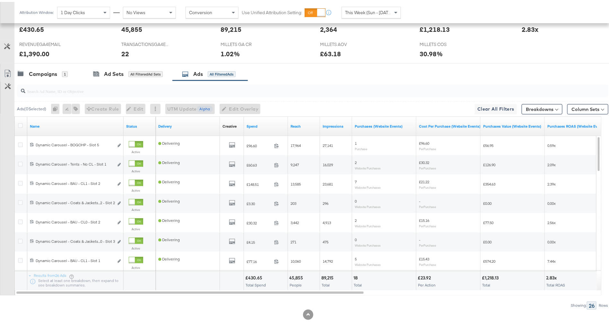
scroll to position [298, 0]
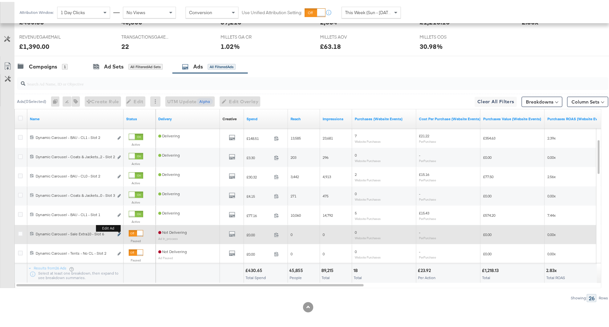
click at [119, 231] on icon "link" at bounding box center [119, 233] width 3 height 4
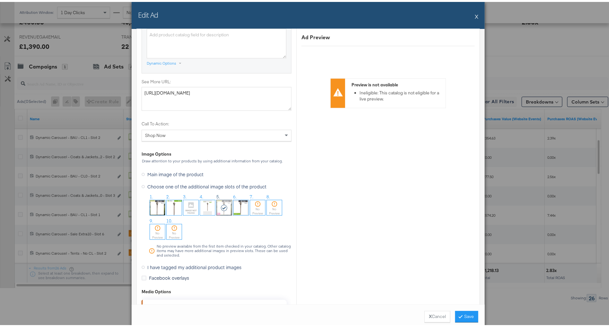
scroll to position [648, 0]
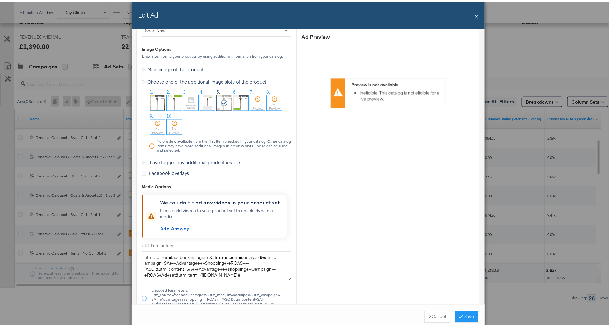
click at [234, 101] on img at bounding box center [241, 100] width 15 height 15
click at [182, 160] on span "I have tagged my additional product images" at bounding box center [194, 160] width 94 height 6
click at [0, 0] on input "I have tagged my additional product images" at bounding box center [0, 0] width 0 height 0
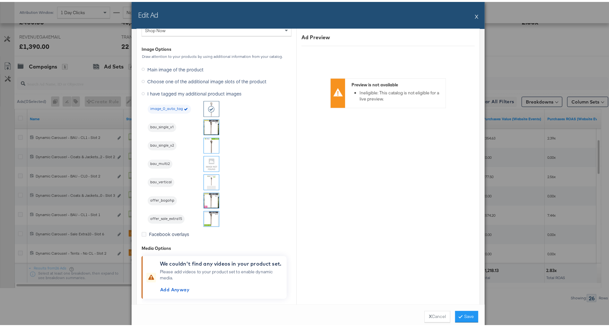
click at [204, 214] on img at bounding box center [211, 216] width 15 height 15
click at [462, 319] on button "Save" at bounding box center [467, 315] width 23 height 12
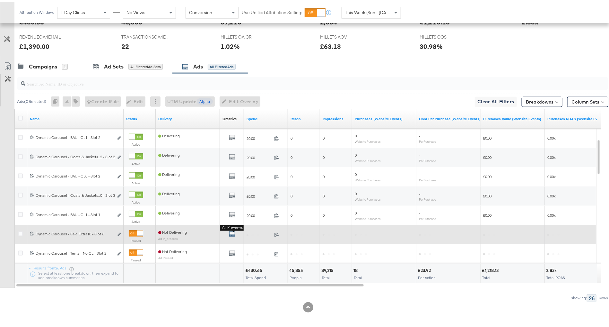
click at [231, 232] on icon "default" at bounding box center [232, 232] width 6 height 6
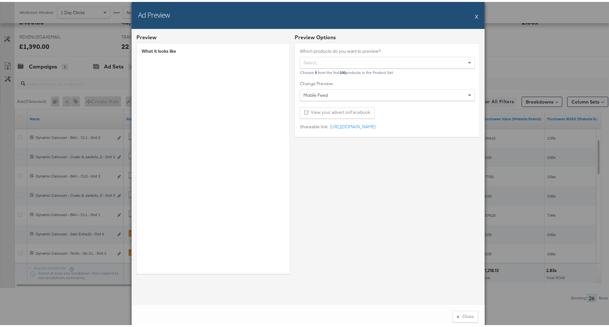
click at [475, 13] on button "X" at bounding box center [477, 14] width 4 height 13
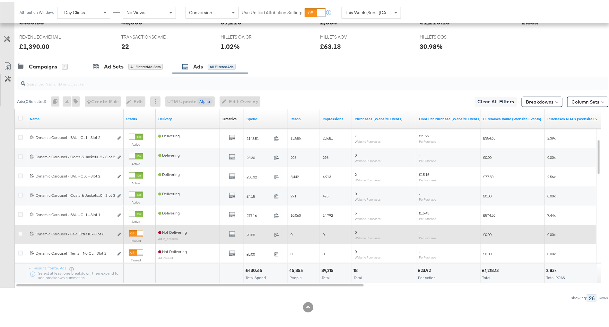
click at [137, 229] on div at bounding box center [140, 231] width 6 height 6
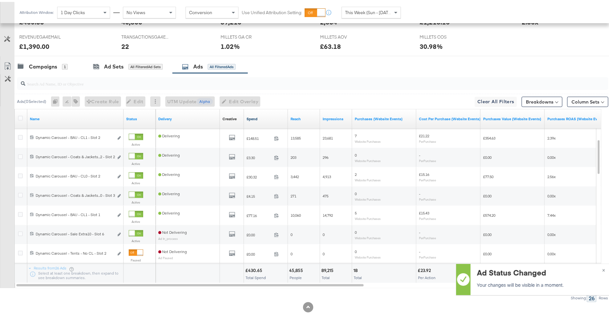
click at [268, 117] on link "Spend" at bounding box center [266, 116] width 39 height 5
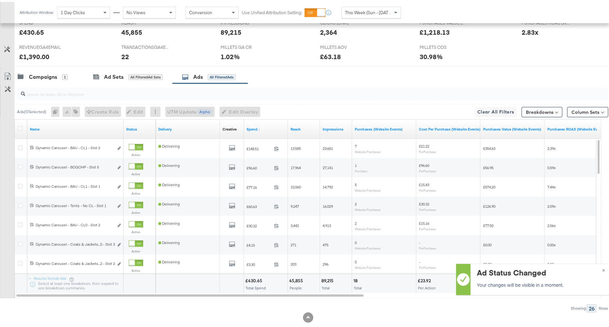
scroll to position [298, 0]
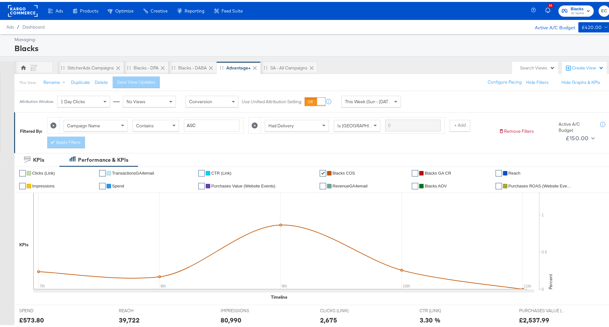
scroll to position [182, 0]
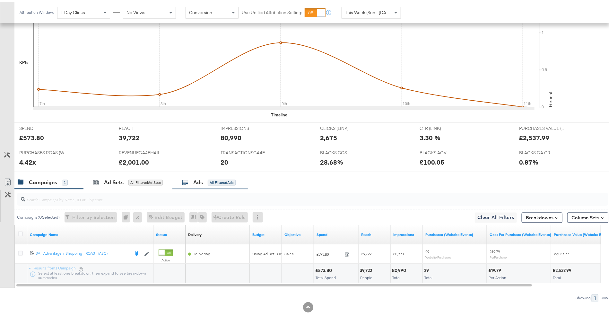
click at [225, 180] on div "All Filtered Ads" at bounding box center [222, 181] width 28 height 6
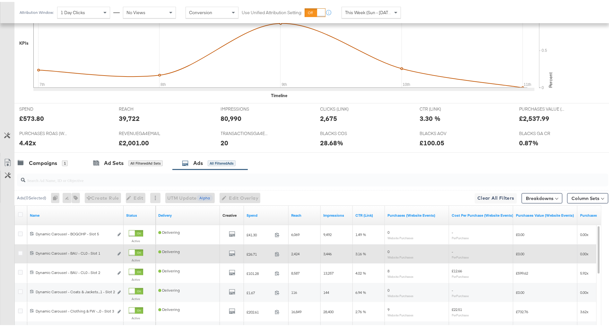
scroll to position [298, 0]
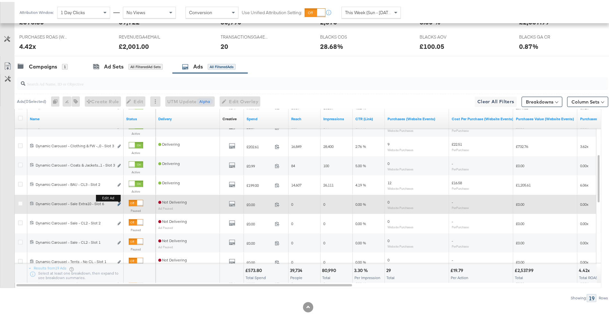
click at [120, 202] on icon "link" at bounding box center [119, 202] width 3 height 4
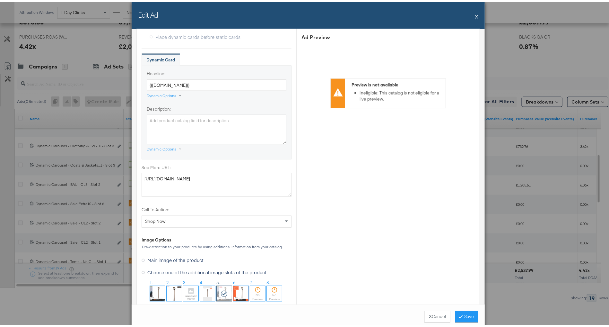
scroll to position [661, 0]
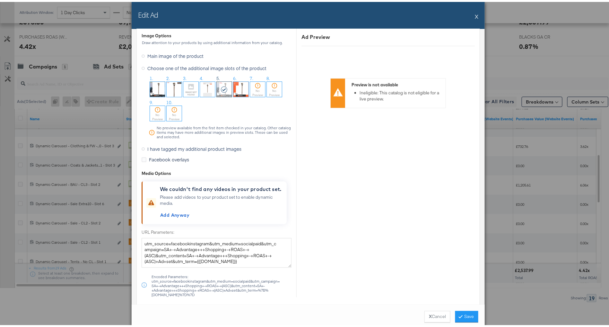
click at [162, 144] on span "I have tagged my additional product images" at bounding box center [194, 147] width 94 height 6
click at [0, 0] on input "I have tagged my additional product images" at bounding box center [0, 0] width 0 height 0
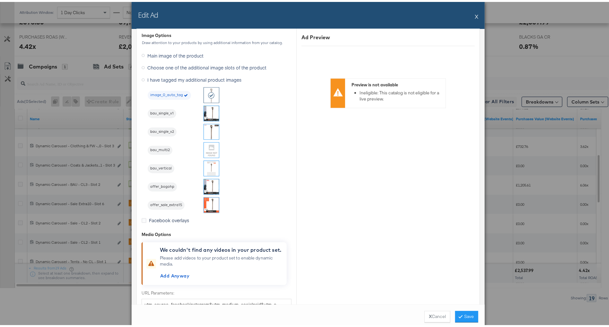
click at [205, 202] on img at bounding box center [211, 203] width 15 height 15
click at [464, 314] on button "Save" at bounding box center [467, 315] width 23 height 12
